Goal: Task Accomplishment & Management: Manage account settings

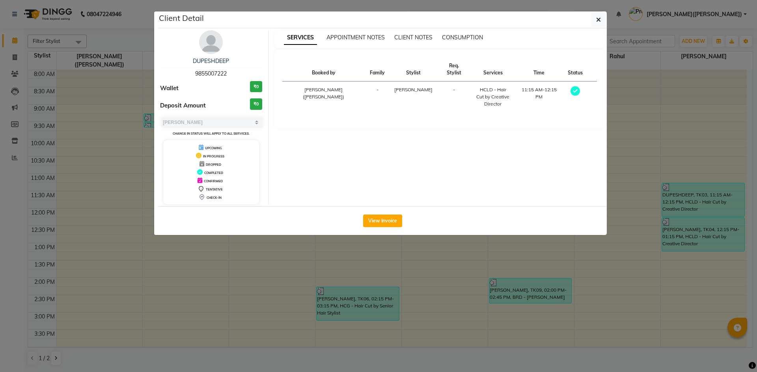
select select "3"
click at [594, 23] on button "button" at bounding box center [598, 19] width 15 height 15
click at [594, 28] on div "DUPESHDEEP 9855007222 Wallet ₹0 Deposit Amount ₹0 Select MARK DONE UPCOMING Cha…" at bounding box center [382, 117] width 449 height 178
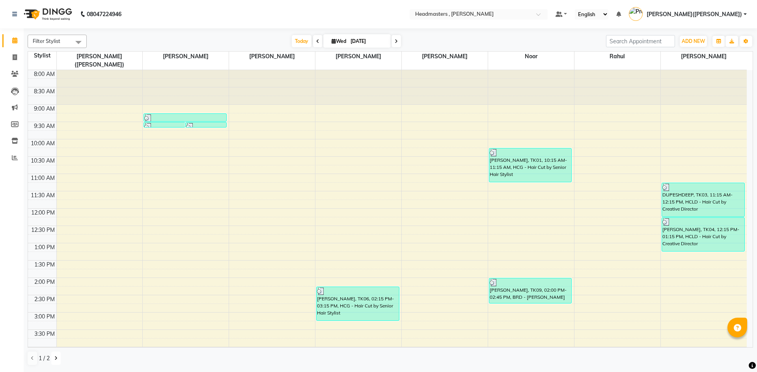
click at [59, 363] on button at bounding box center [55, 358] width 9 height 13
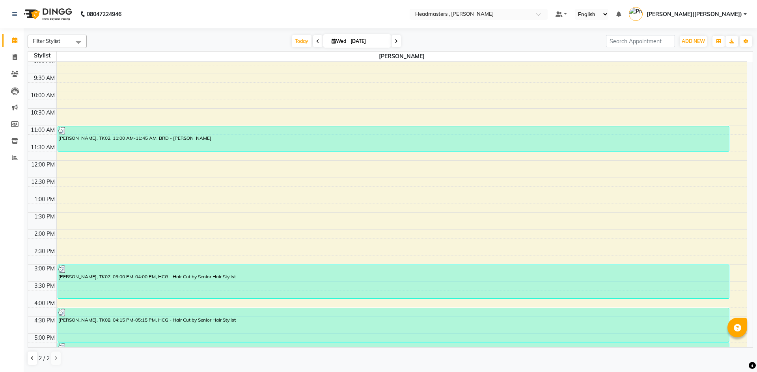
scroll to position [15, 0]
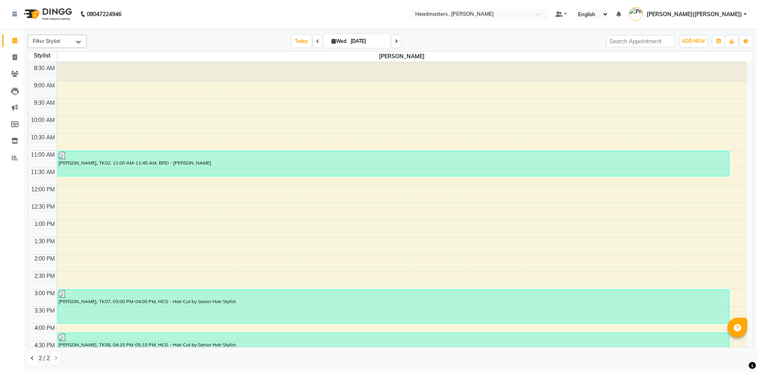
click at [33, 359] on icon at bounding box center [32, 358] width 3 height 5
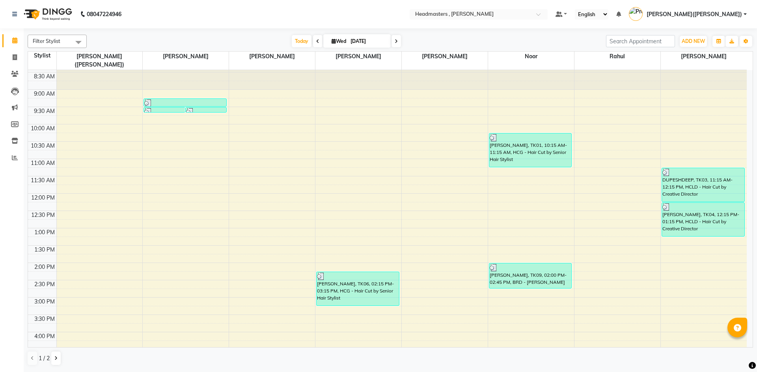
click at [163, 304] on div "8:00 AM 8:30 AM 9:00 AM 9:30 AM 10:00 AM 10:30 AM 11:00 AM 11:30 AM 12:00 PM 12…" at bounding box center [387, 280] width 718 height 450
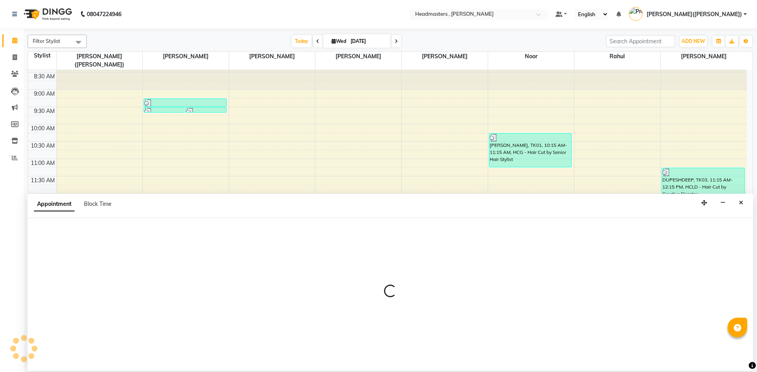
select select "85122"
select select "915"
select select "tentative"
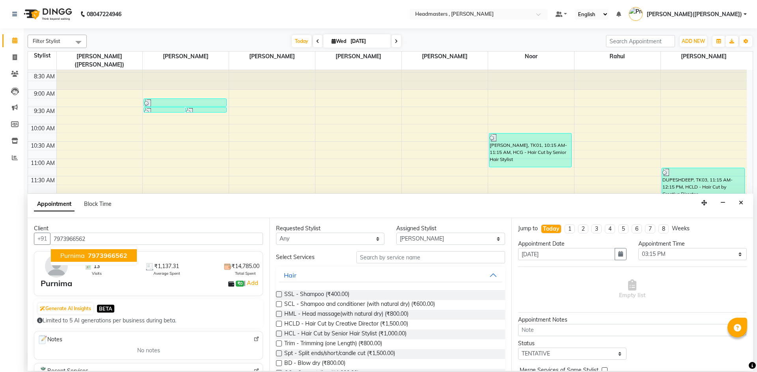
type input "7973966562"
click at [405, 258] on input "text" at bounding box center [430, 257] width 149 height 12
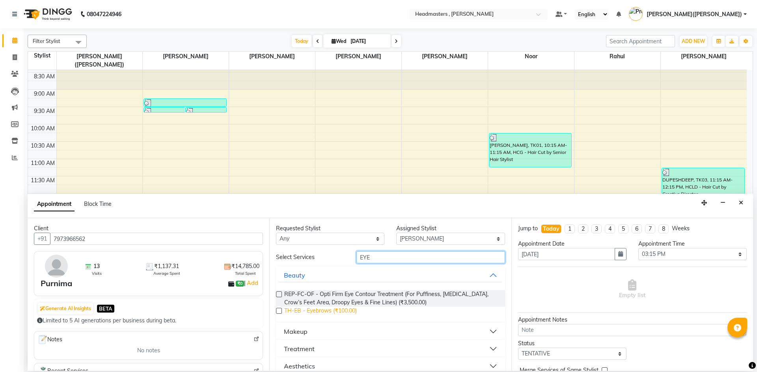
type input "EYE"
click at [348, 311] on span "TH-EB - Eyebrows (₹100.00)" at bounding box center [320, 312] width 73 height 10
checkbox input "false"
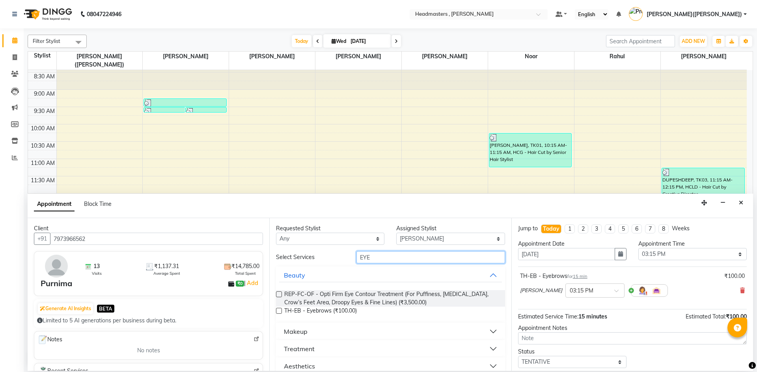
click at [390, 259] on input "EYE" at bounding box center [430, 257] width 149 height 12
type input "E"
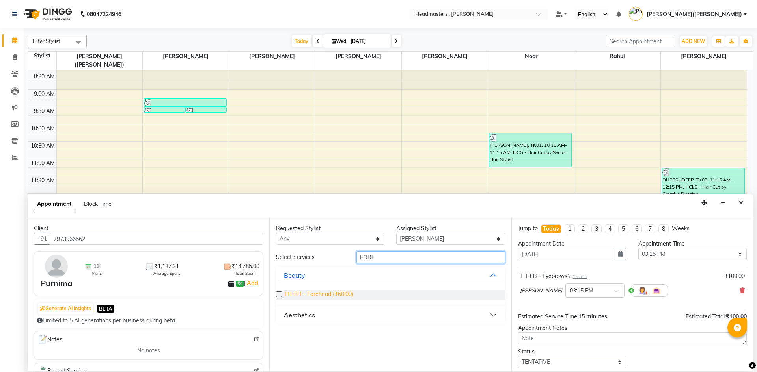
type input "FORE"
click at [344, 294] on span "TH-FH - Forehead (₹60.00)" at bounding box center [318, 295] width 69 height 10
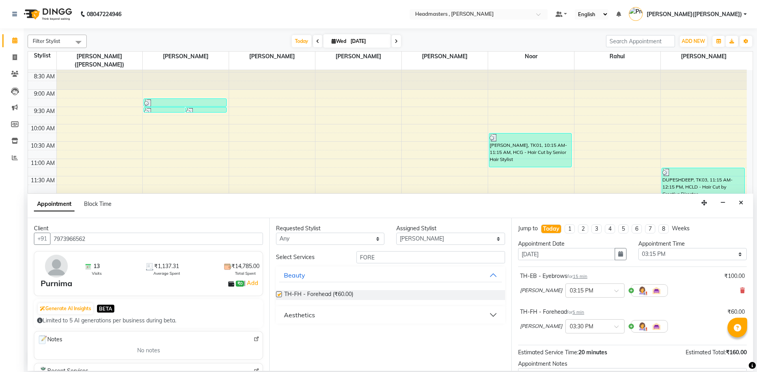
checkbox input "false"
click at [394, 245] on div "Assigned Stylist Select [PERSON_NAME] [PERSON_NAME] [PERSON_NAME] Noor [PERSON_…" at bounding box center [450, 235] width 120 height 20
click at [394, 255] on input "FORE" at bounding box center [430, 257] width 149 height 12
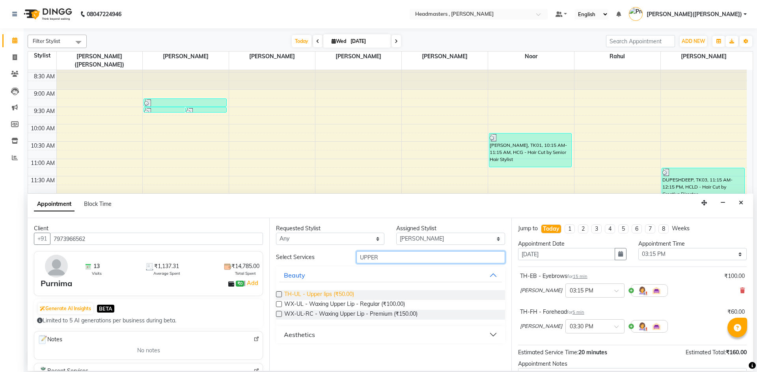
type input "UPPER"
click at [298, 291] on span "TH-UL - Upper lips (₹50.00)" at bounding box center [319, 295] width 70 height 10
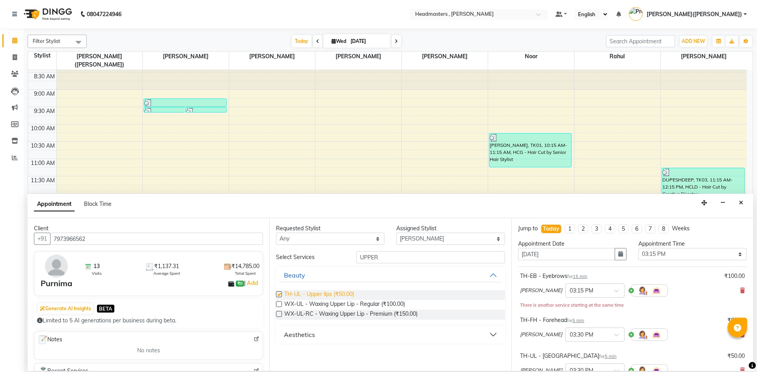
checkbox input "false"
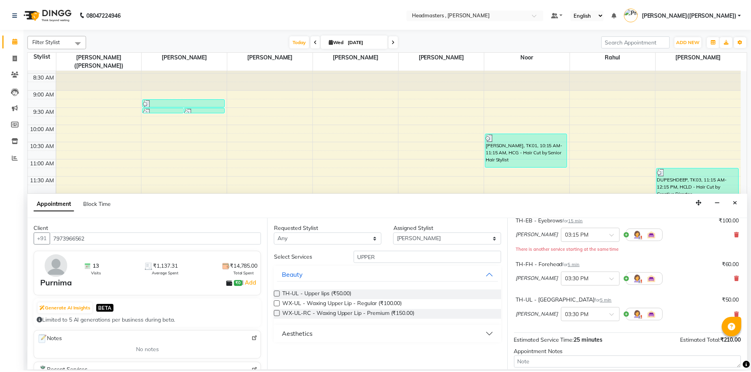
scroll to position [114, 0]
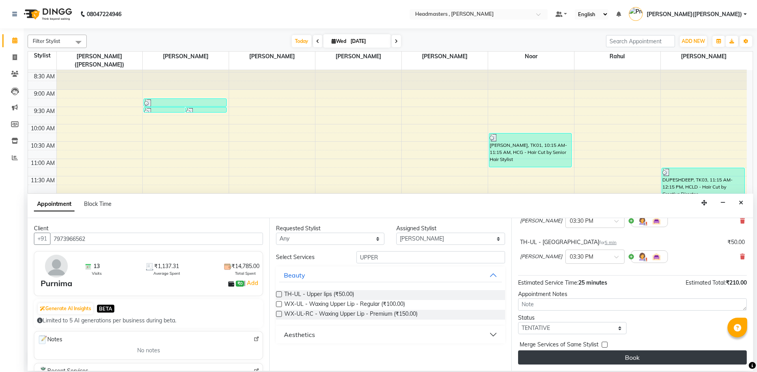
click at [640, 356] on button "Book" at bounding box center [632, 358] width 229 height 14
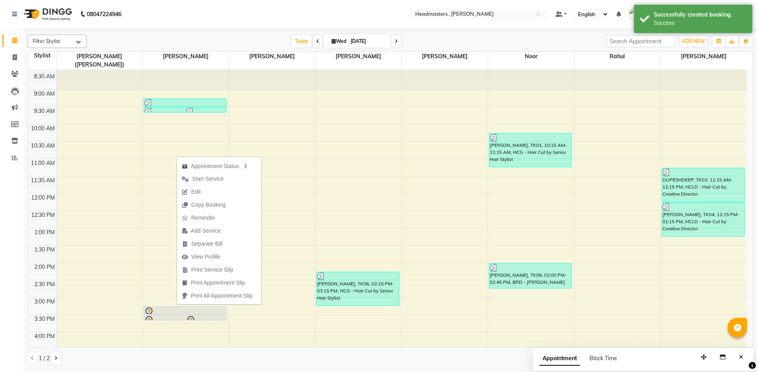
click at [222, 269] on span "Print Service Slip" at bounding box center [212, 270] width 42 height 8
click at [222, 269] on div "8:00 AM 8:30 AM 9:00 AM 9:30 AM 10:00 AM 10:30 AM 11:00 AM 11:30 AM 12:00 PM 12…" at bounding box center [387, 280] width 718 height 450
select select "85122"
select select "855"
select select "tentative"
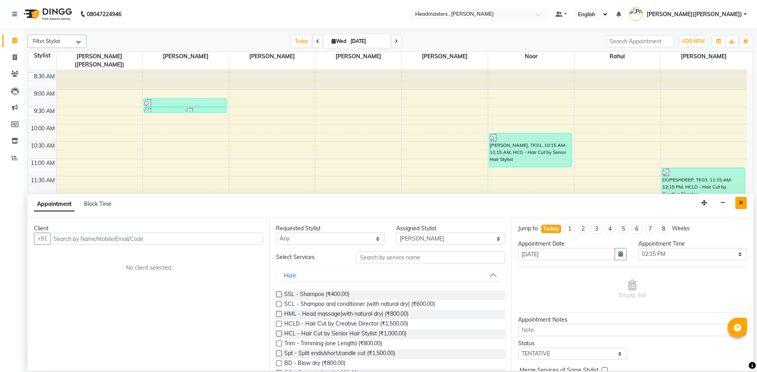
click at [737, 204] on button "Close" at bounding box center [740, 203] width 11 height 12
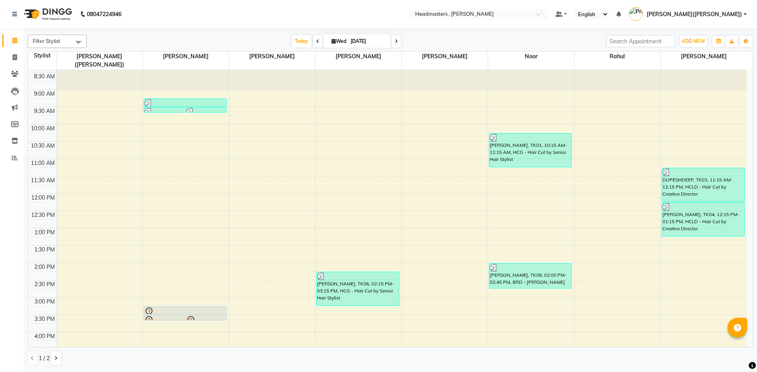
click at [373, 349] on div "Filter Stylist Select All [PERSON_NAME] [PERSON_NAME] [PERSON_NAME] Noor [PERSO…" at bounding box center [390, 201] width 725 height 338
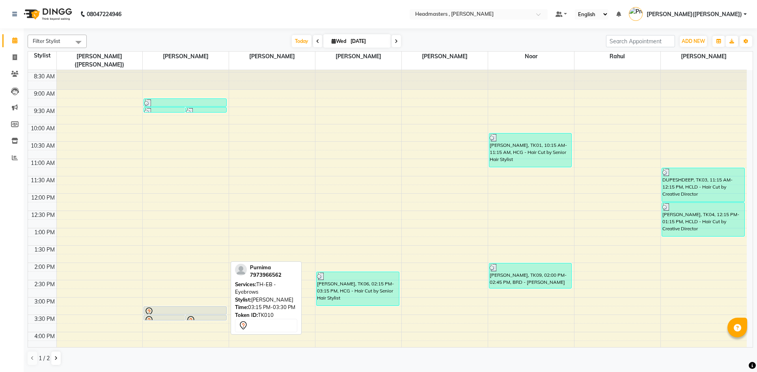
click at [208, 307] on div at bounding box center [184, 311] width 81 height 9
select select "7"
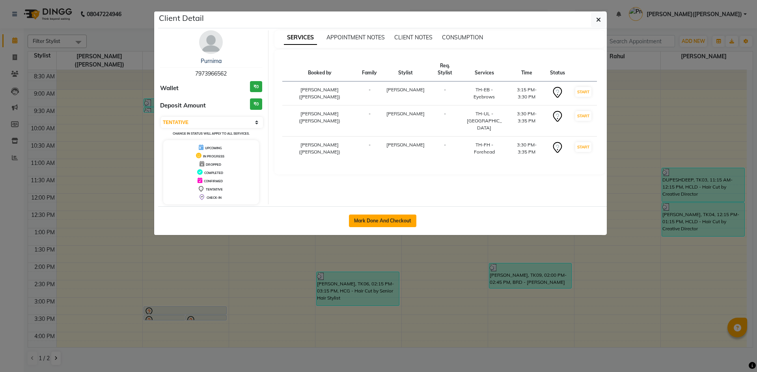
click at [380, 220] on button "Mark Done And Checkout" at bounding box center [382, 221] width 67 height 13
select select "service"
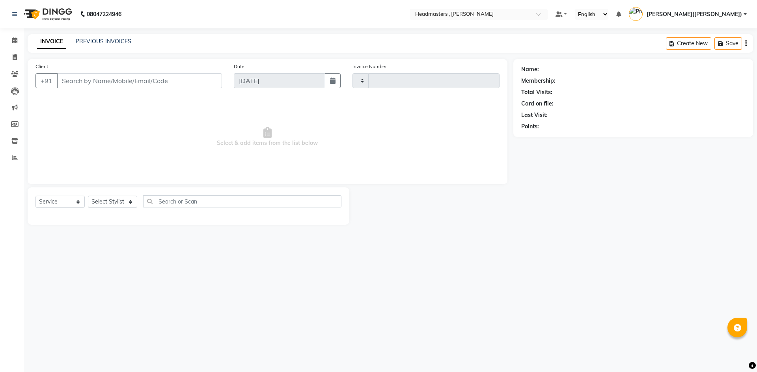
type input "1192"
select select "8566"
type input "7973966562"
select select "85122"
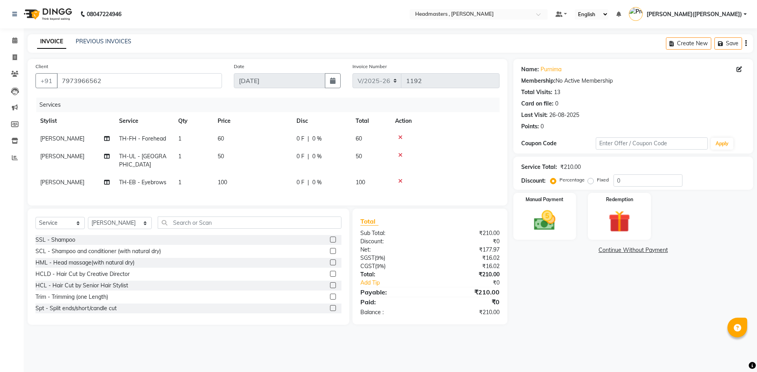
click at [593, 179] on div "Fixed" at bounding box center [598, 179] width 19 height 9
click at [597, 179] on label "Fixed" at bounding box center [603, 180] width 12 height 7
click at [592, 179] on input "Fixed" at bounding box center [592, 180] width 6 height 6
radio input "true"
click at [597, 179] on label "Fixed" at bounding box center [603, 180] width 12 height 7
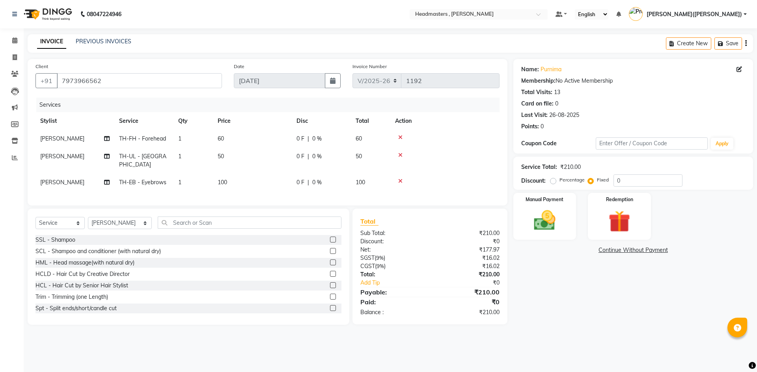
click at [592, 179] on input "Fixed" at bounding box center [592, 180] width 6 height 6
click at [623, 183] on input "0" at bounding box center [647, 181] width 69 height 12
type input "010"
click at [542, 217] on img at bounding box center [544, 221] width 37 height 26
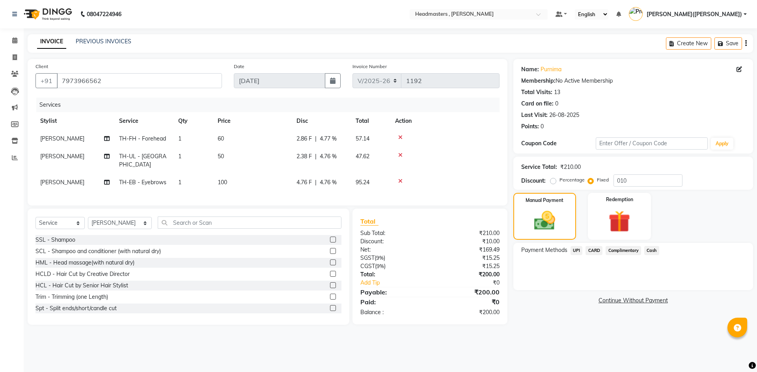
click at [654, 249] on span "Cash" at bounding box center [651, 250] width 15 height 9
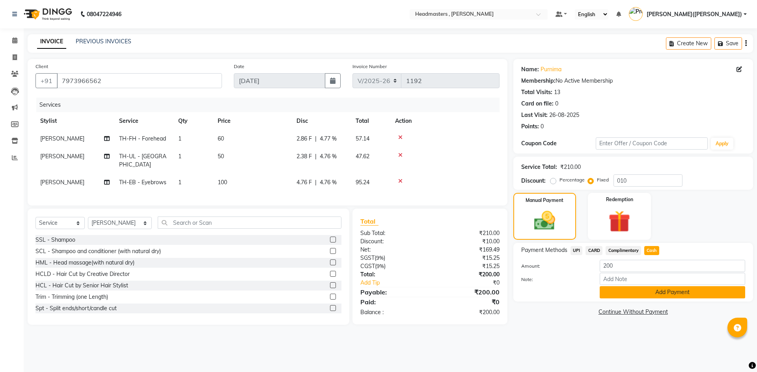
click at [640, 295] on button "Add Payment" at bounding box center [671, 293] width 145 height 12
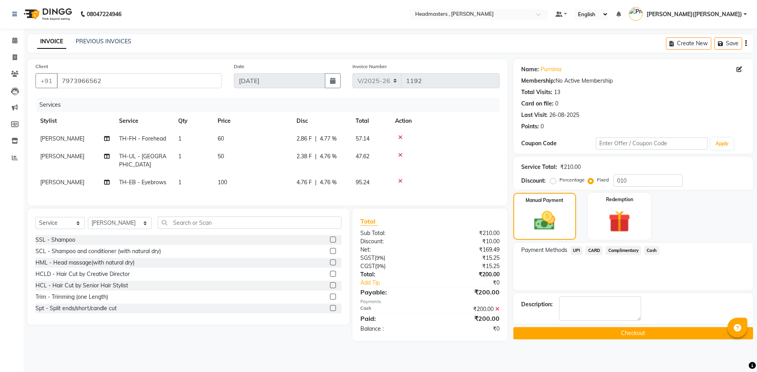
click at [621, 329] on button "Checkout" at bounding box center [633, 334] width 240 height 12
click at [621, 329] on div "Checkout" at bounding box center [633, 334] width 240 height 12
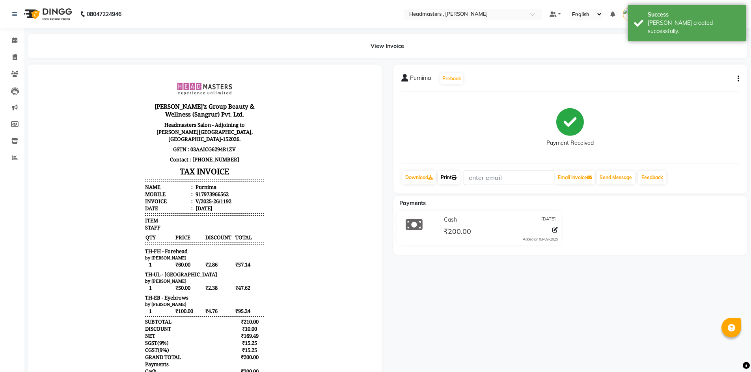
click at [449, 177] on link "Print" at bounding box center [448, 177] width 22 height 13
